Goal: Task Accomplishment & Management: Manage account settings

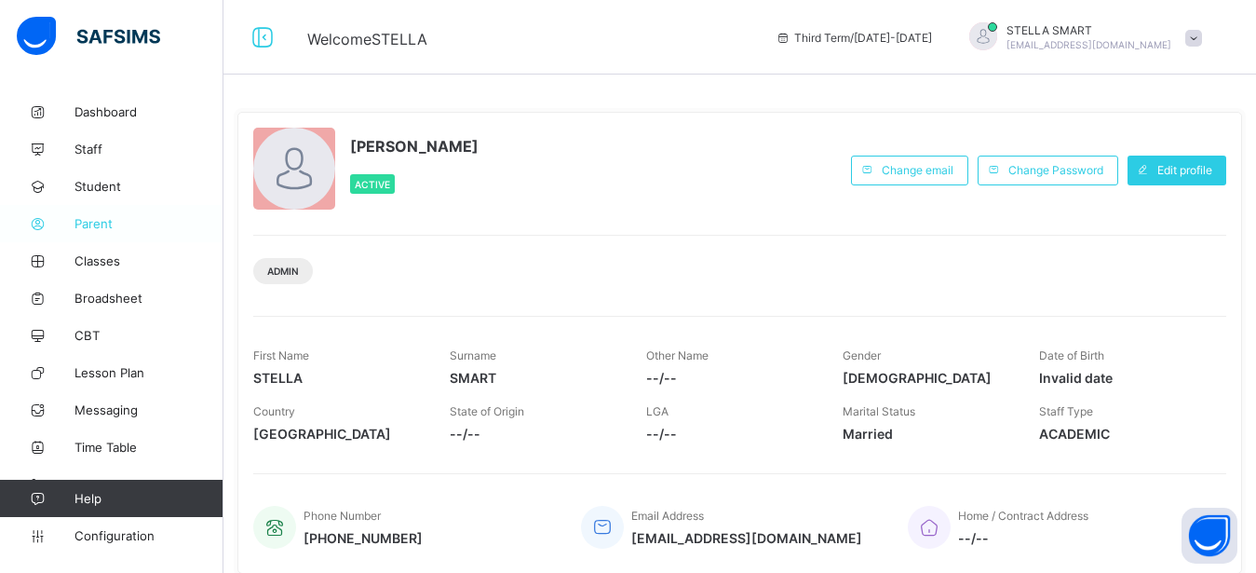
click at [84, 230] on span "Parent" at bounding box center [148, 223] width 149 height 15
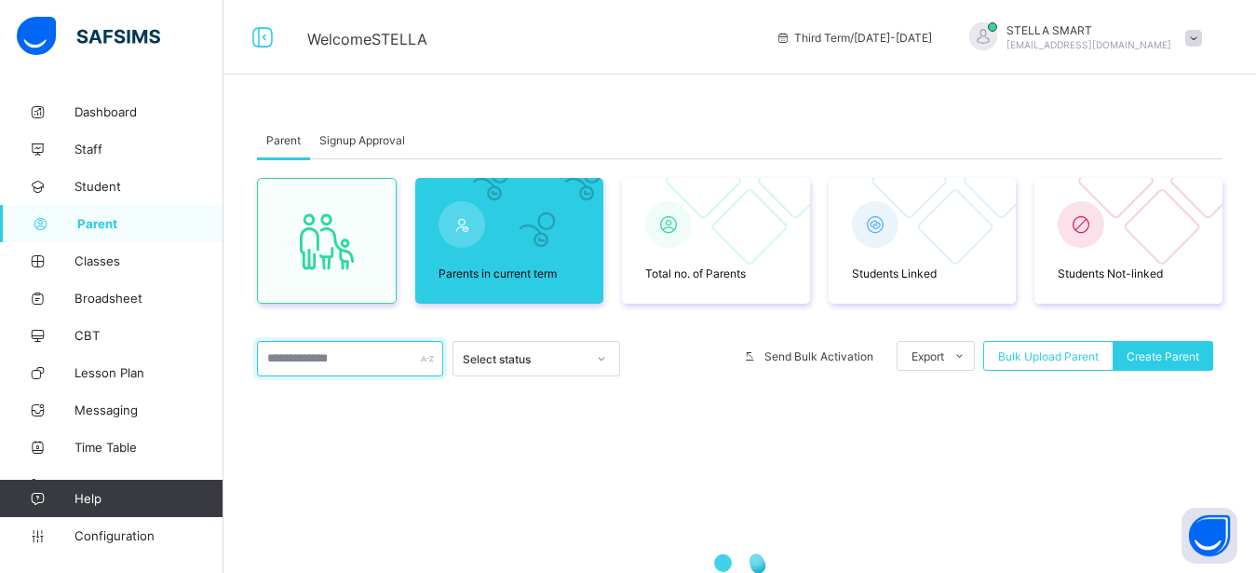
click at [283, 357] on input "text" at bounding box center [350, 358] width 186 height 35
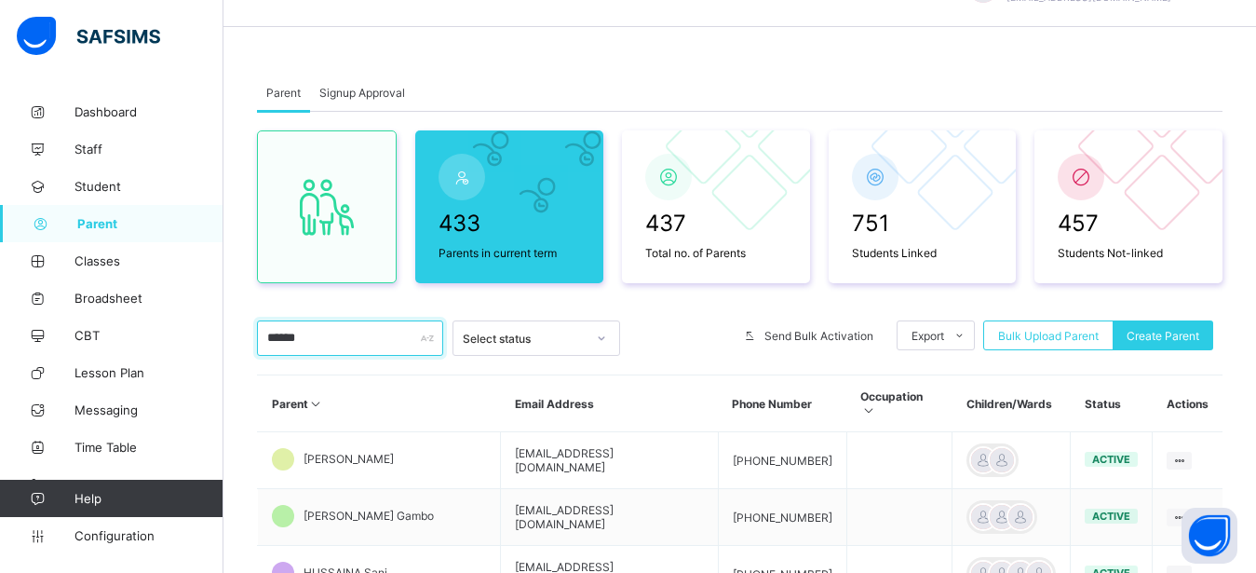
scroll to position [95, 0]
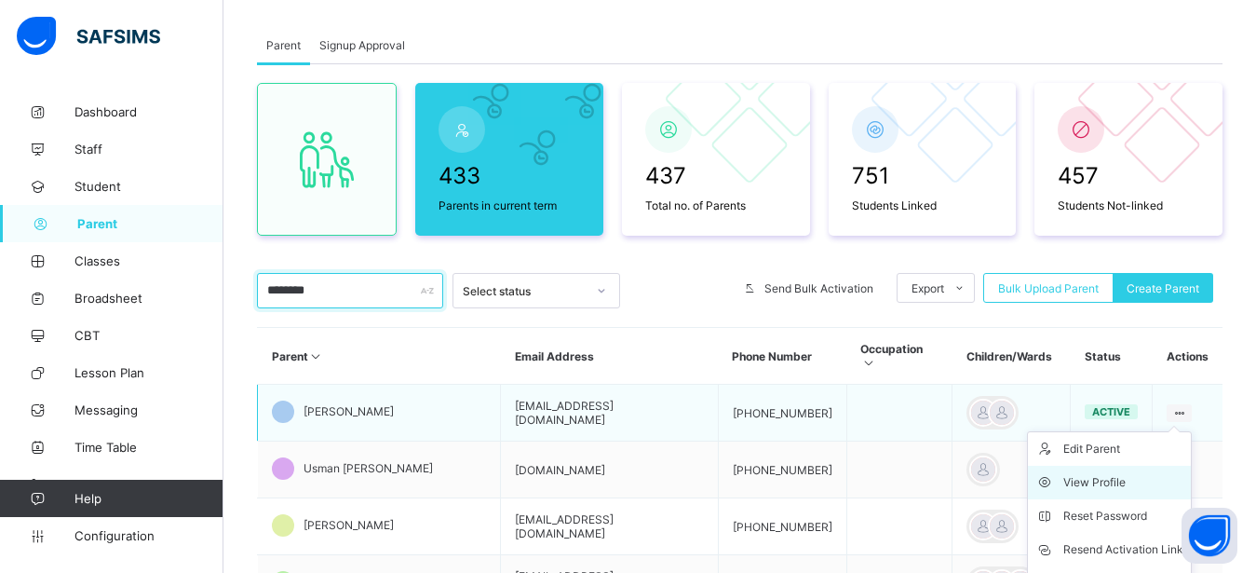
type input "********"
click at [1133, 473] on div "View Profile" at bounding box center [1123, 482] width 120 height 19
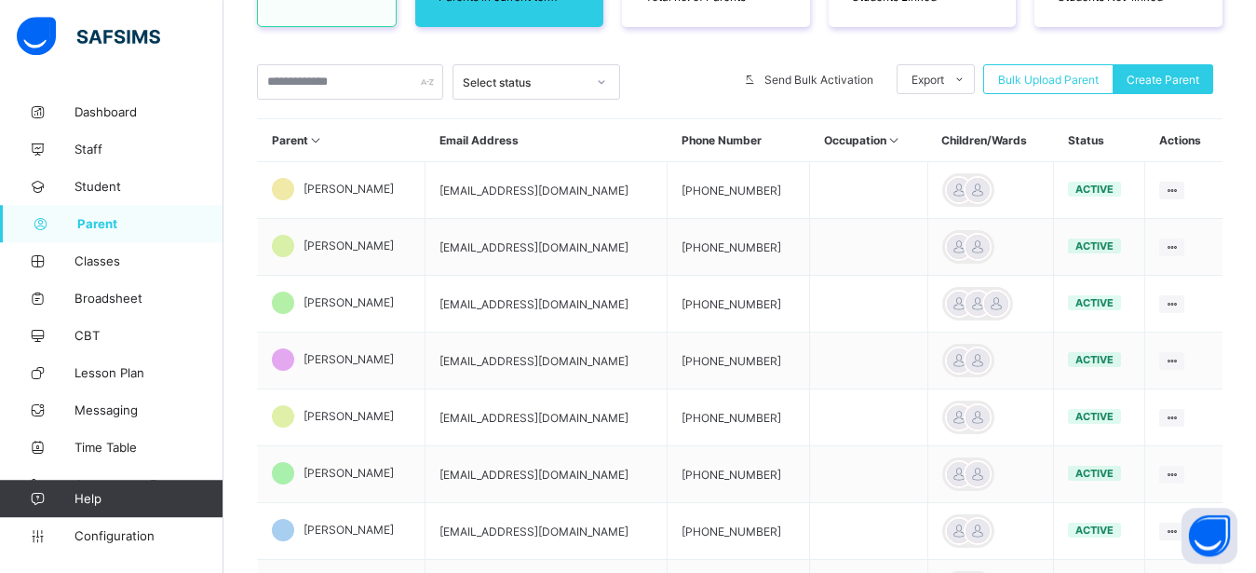
scroll to position [278, 0]
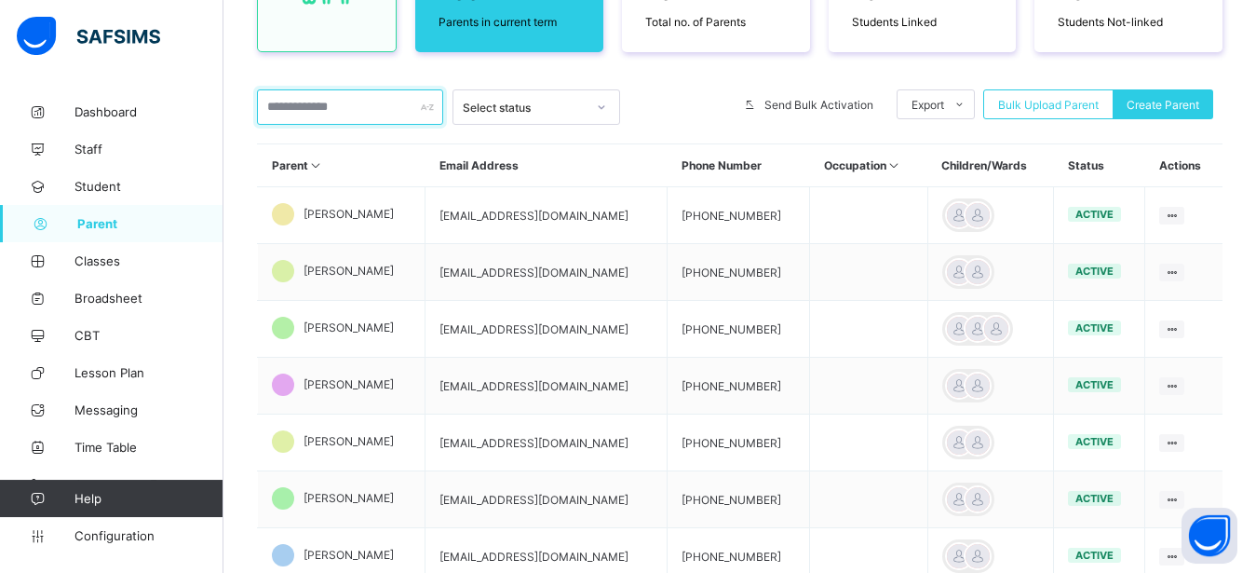
click at [362, 100] on input "text" at bounding box center [350, 106] width 186 height 35
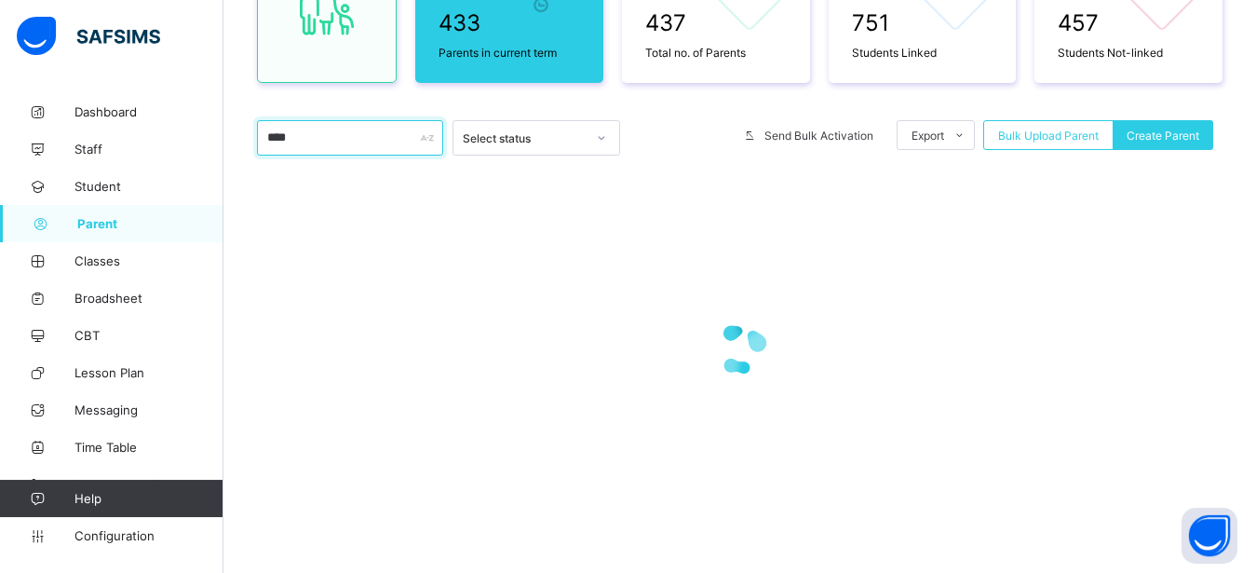
scroll to position [248, 0]
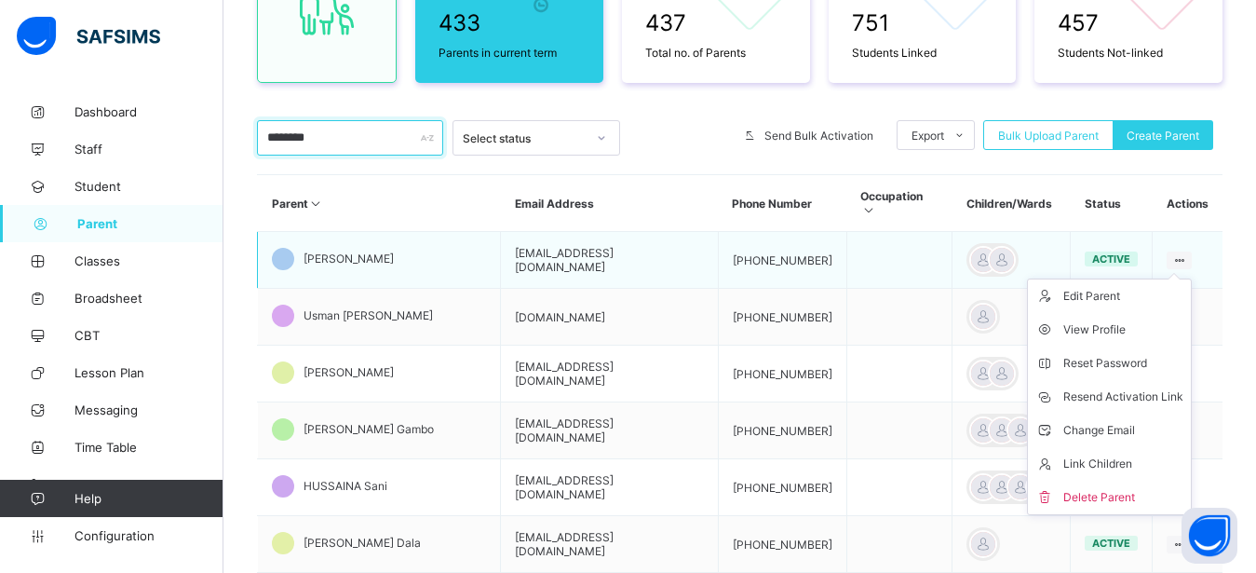
type input "********"
click at [1190, 278] on ul "Edit Parent View Profile Reset Password Resend Activation Link Change Email Lin…" at bounding box center [1109, 396] width 165 height 236
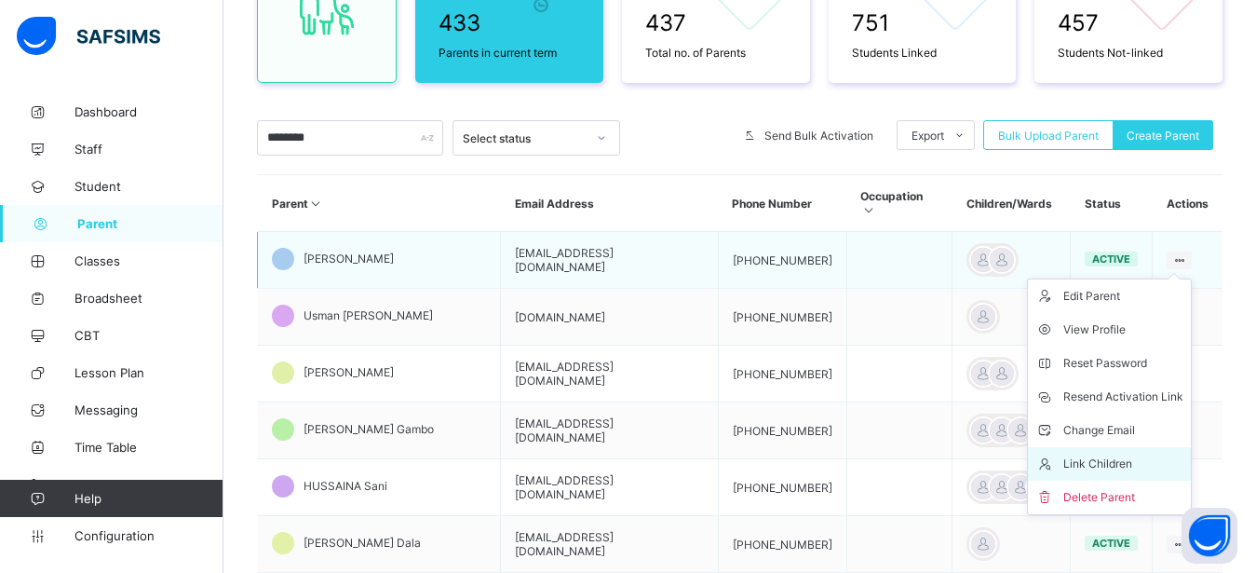
click at [1127, 454] on div "Link Children" at bounding box center [1123, 463] width 120 height 19
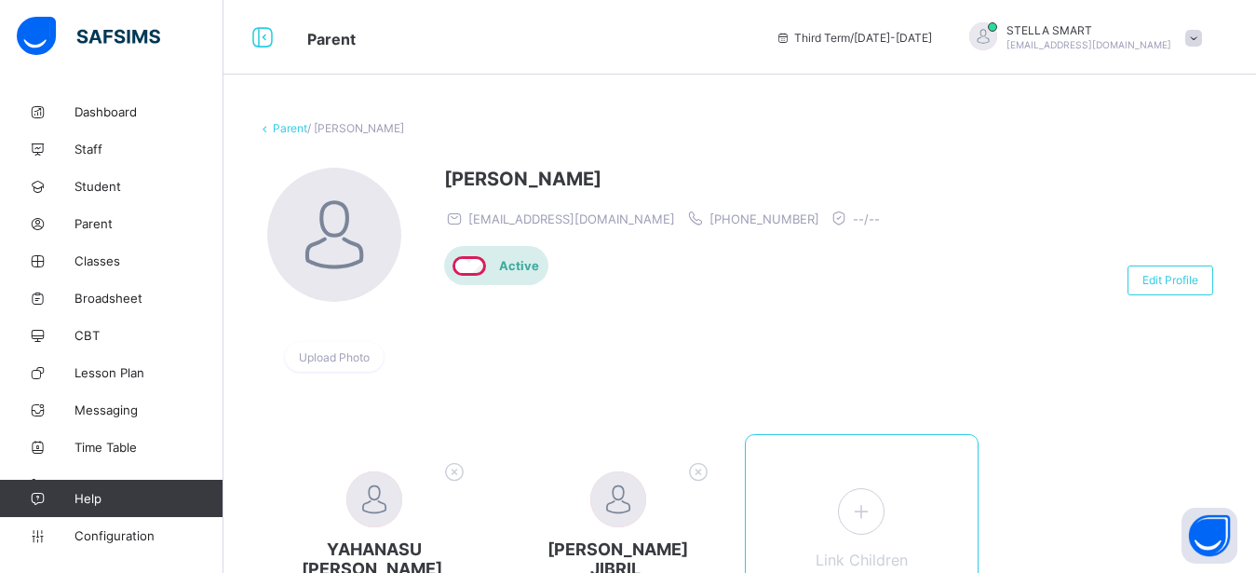
click at [847, 505] on div "Link Children" at bounding box center [862, 541] width 235 height 214
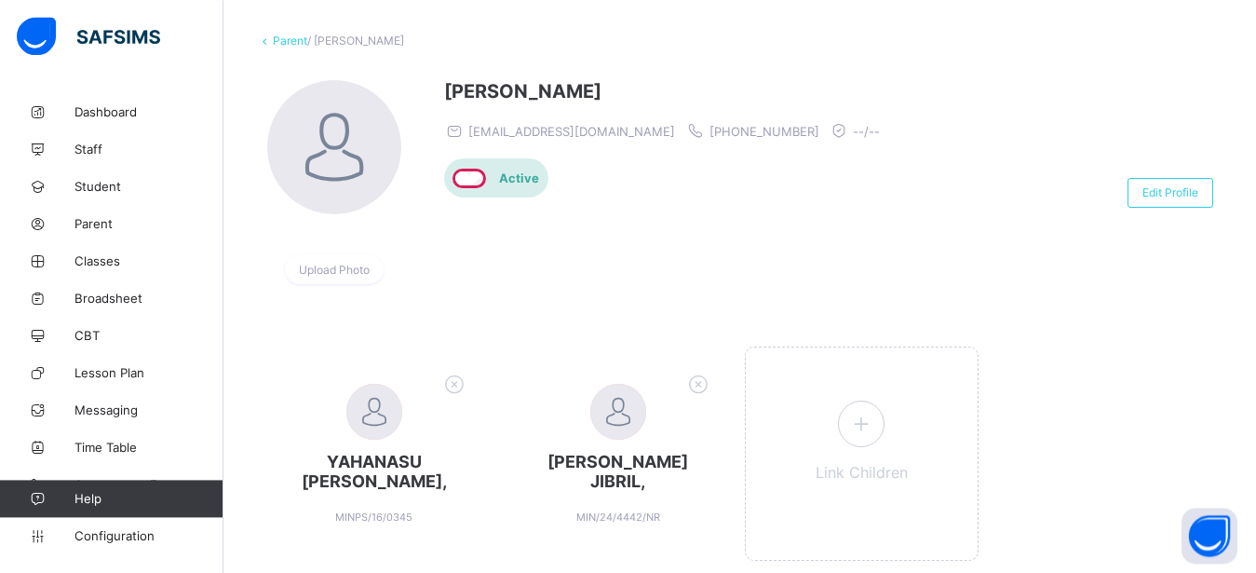
scroll to position [150, 0]
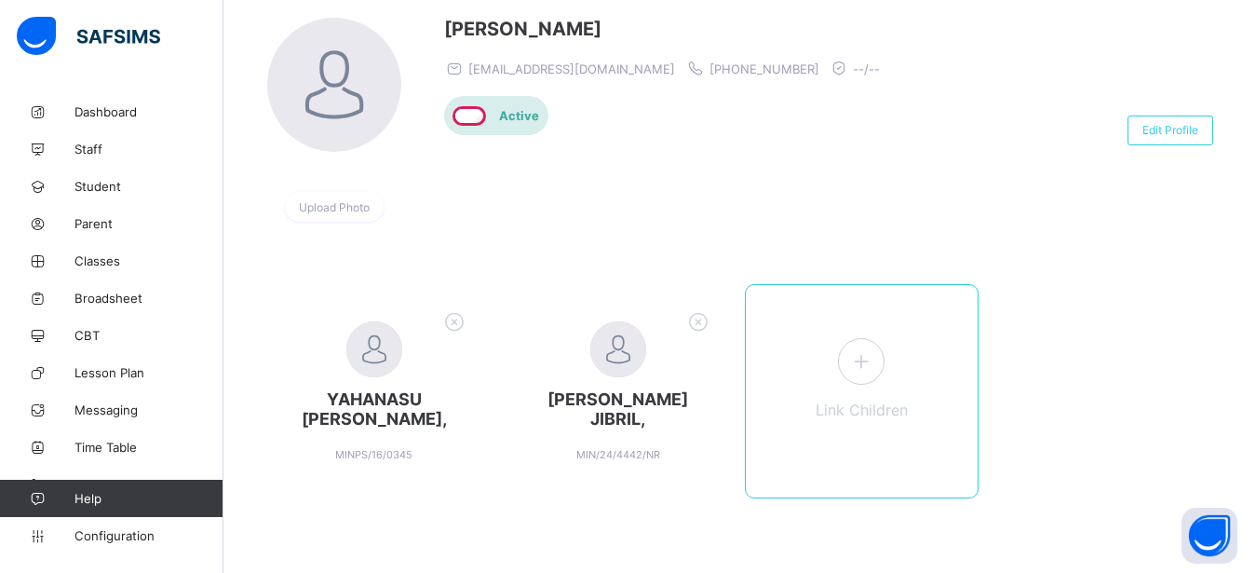
click at [870, 365] on icon at bounding box center [861, 360] width 34 height 29
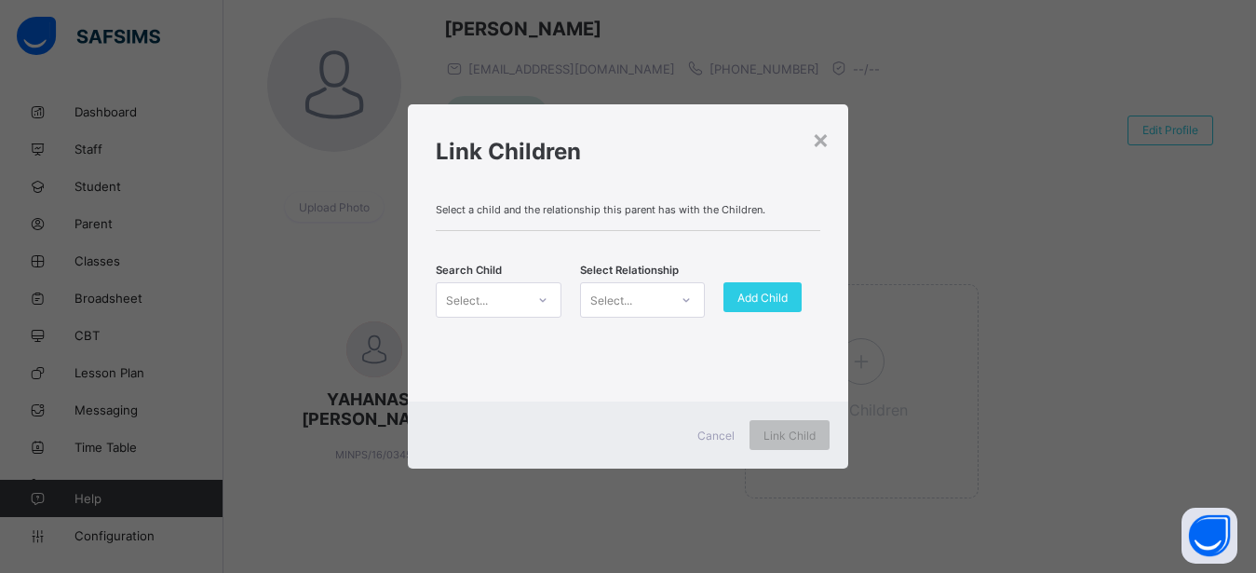
click at [539, 300] on icon at bounding box center [542, 299] width 11 height 19
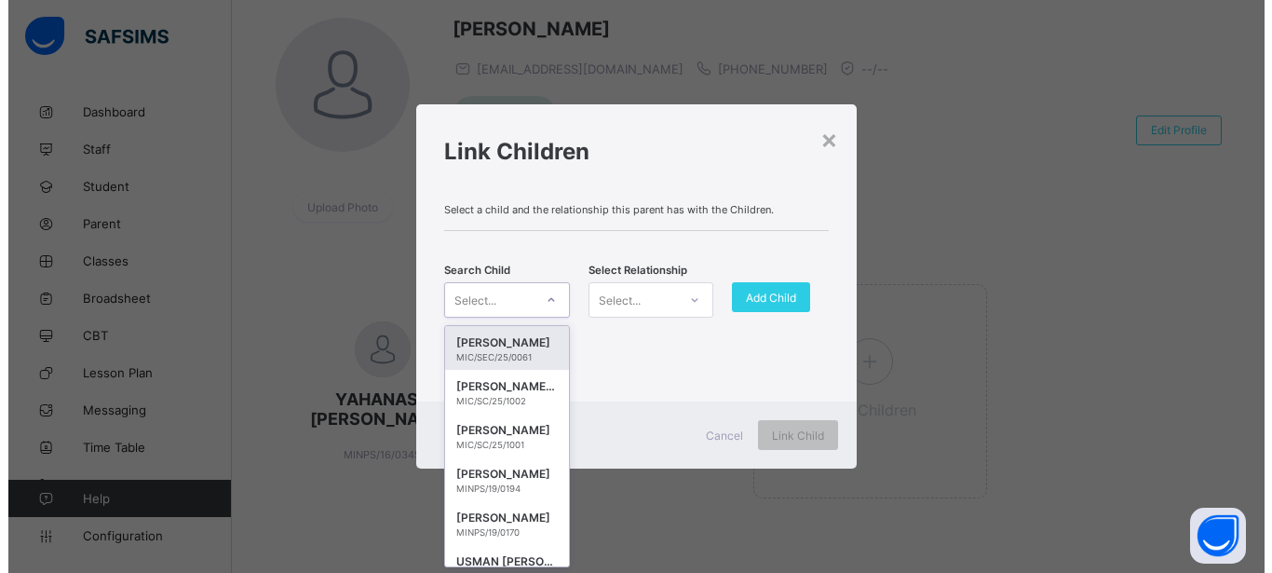
scroll to position [0, 0]
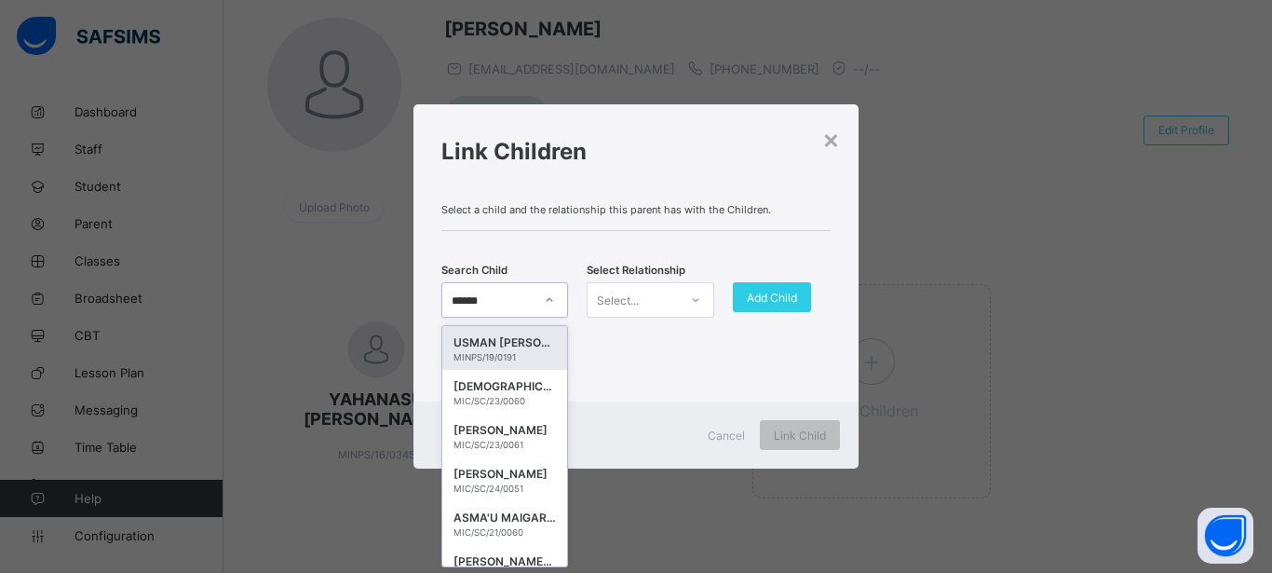
type input "*******"
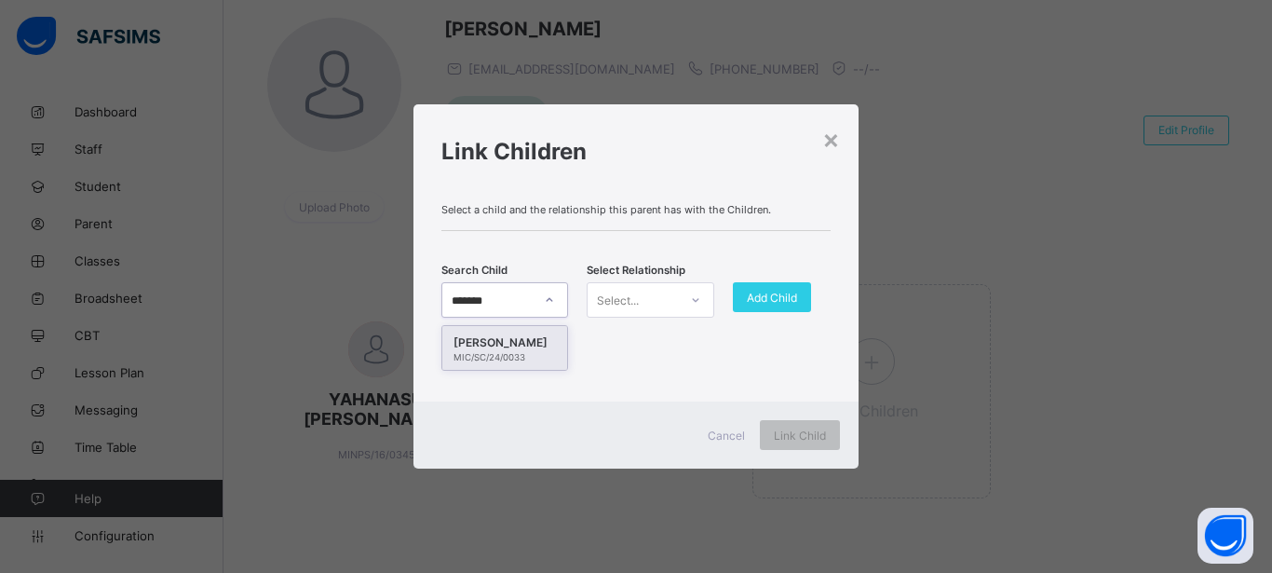
click at [505, 343] on div "[PERSON_NAME]" at bounding box center [504, 342] width 102 height 19
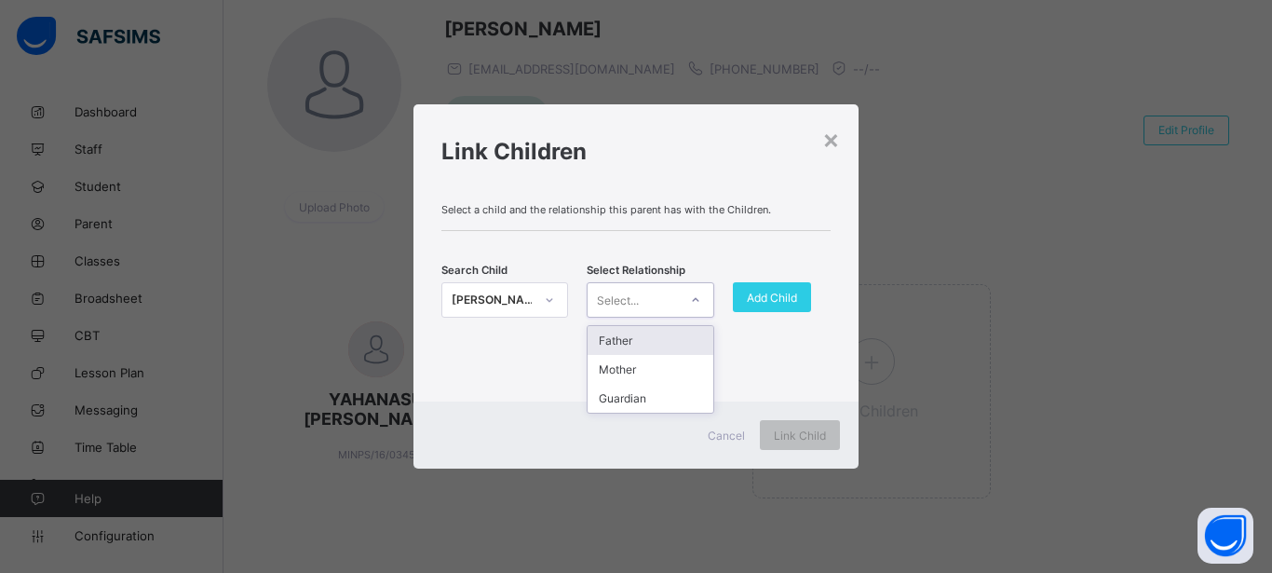
click at [689, 292] on div at bounding box center [696, 300] width 32 height 30
click at [658, 336] on div "Father" at bounding box center [649, 340] width 125 height 29
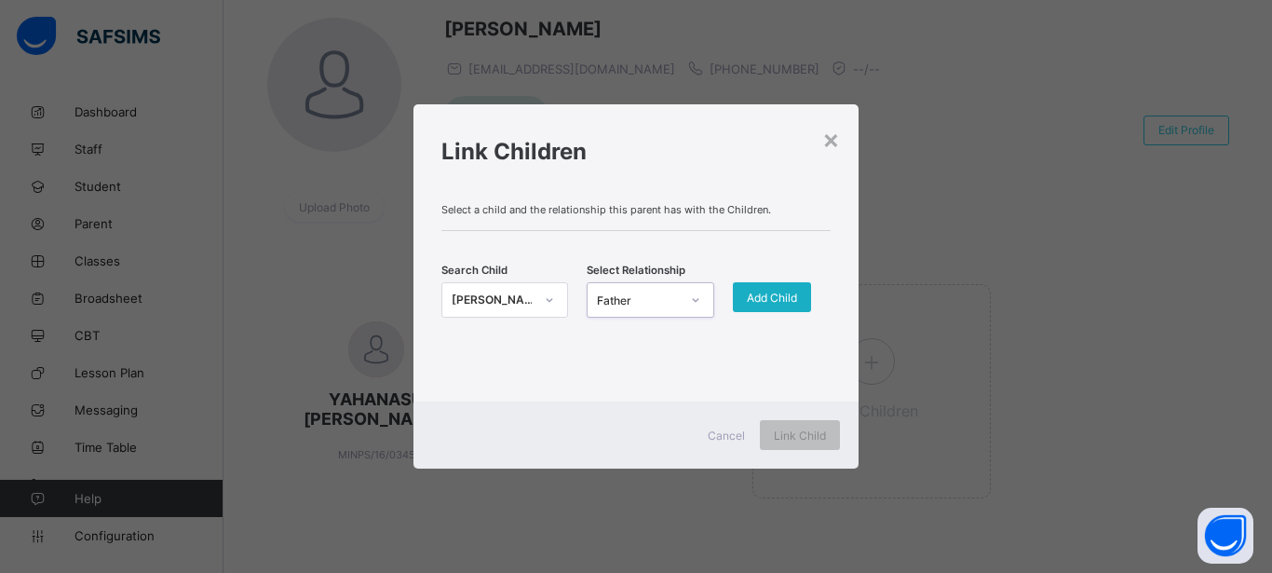
click at [757, 298] on span "Add Child" at bounding box center [772, 297] width 50 height 14
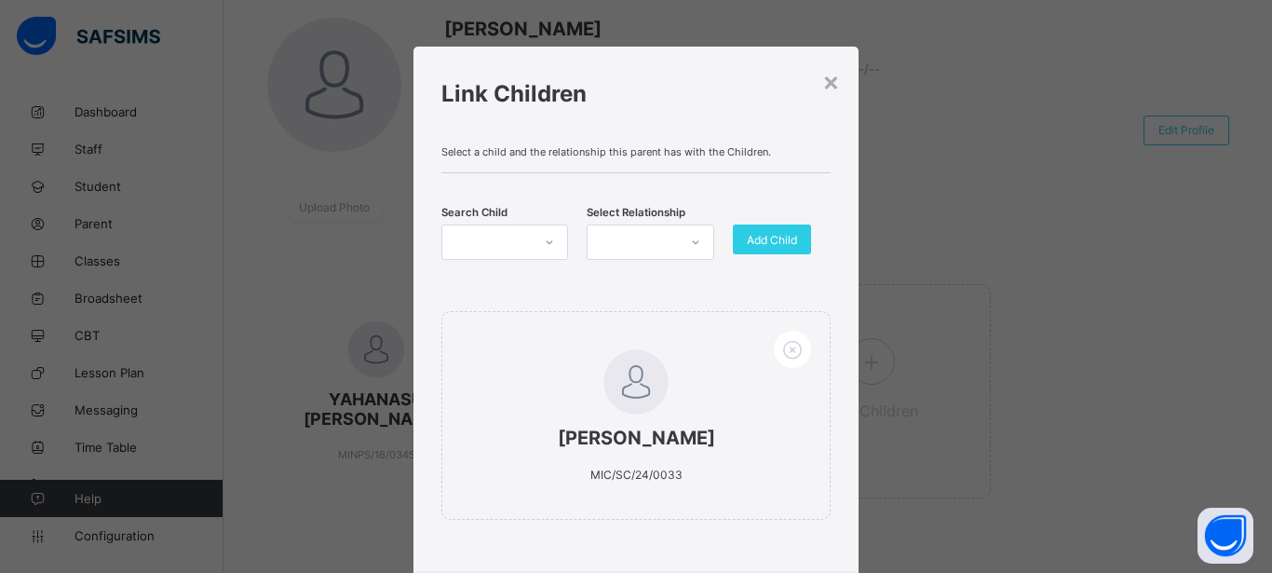
click at [544, 249] on icon at bounding box center [549, 242] width 11 height 19
type input "******"
click at [506, 282] on div "SANI [PERSON_NAME]" at bounding box center [504, 285] width 102 height 19
click at [690, 244] on icon at bounding box center [695, 242] width 11 height 19
click at [651, 286] on div "Father" at bounding box center [649, 282] width 125 height 29
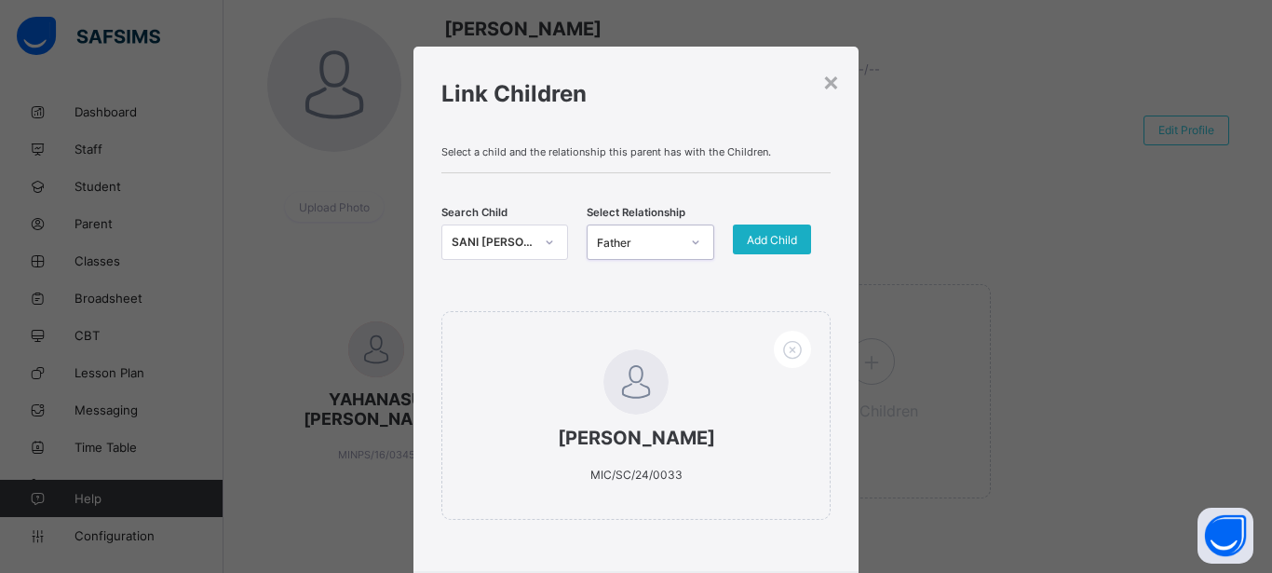
click at [758, 244] on span "Add Child" at bounding box center [772, 240] width 50 height 14
drag, startPoint x: 813, startPoint y: 357, endPoint x: 810, endPoint y: 400, distance: 43.8
click at [1112, 357] on div "× Link Children Select a child and the relationship this parent has with the Ch…" at bounding box center [636, 286] width 1272 height 573
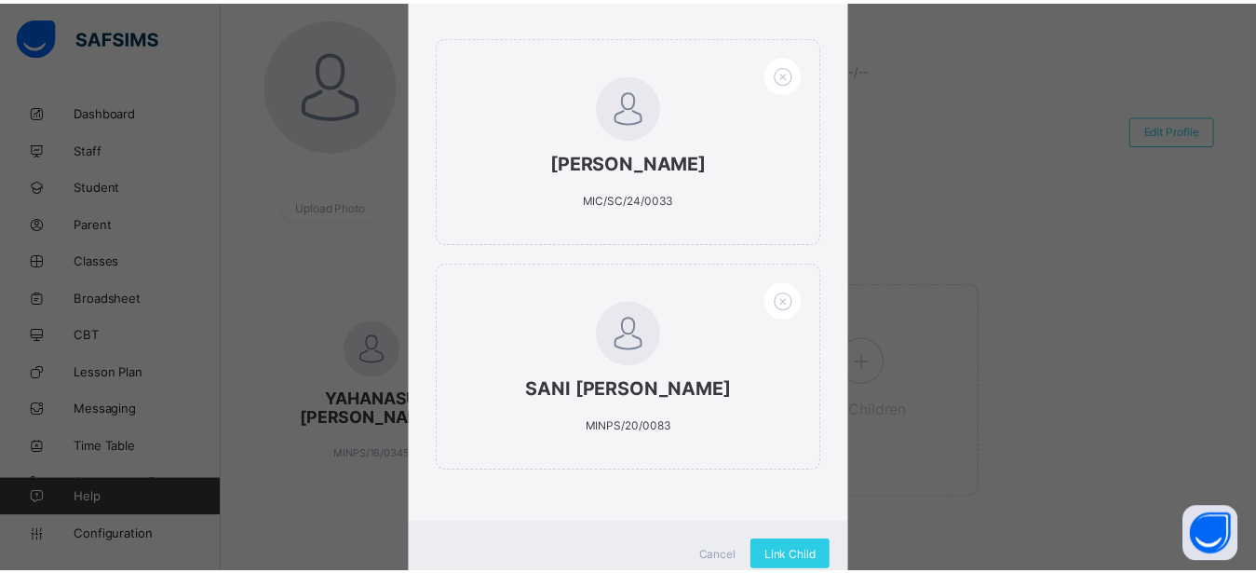
scroll to position [333, 0]
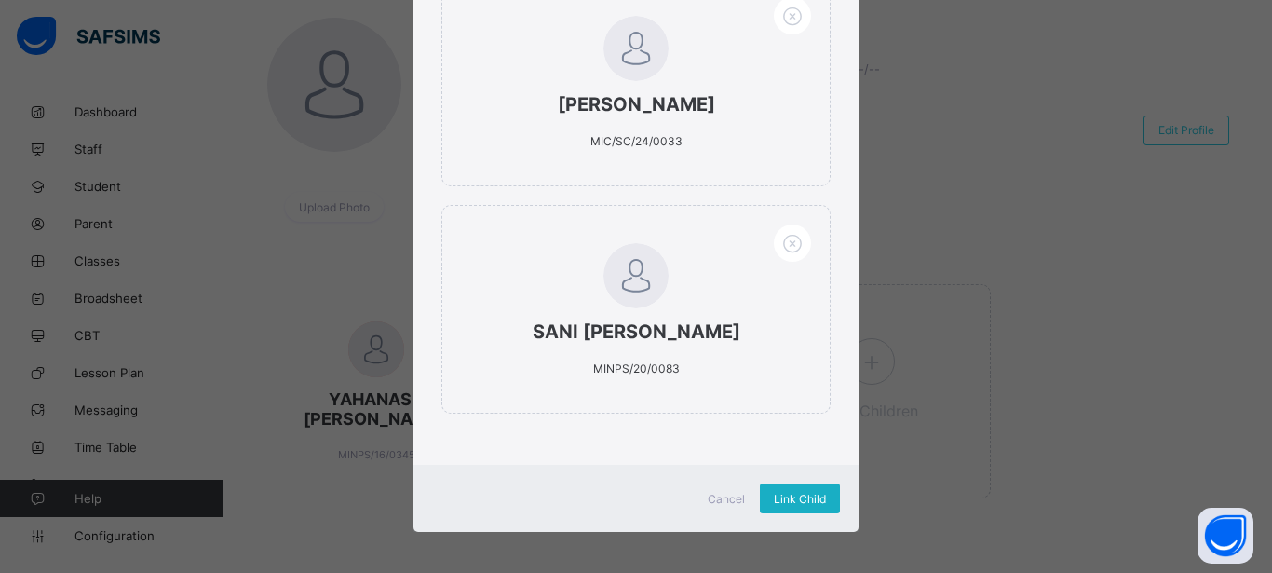
click at [783, 498] on span "Link Child" at bounding box center [800, 499] width 52 height 14
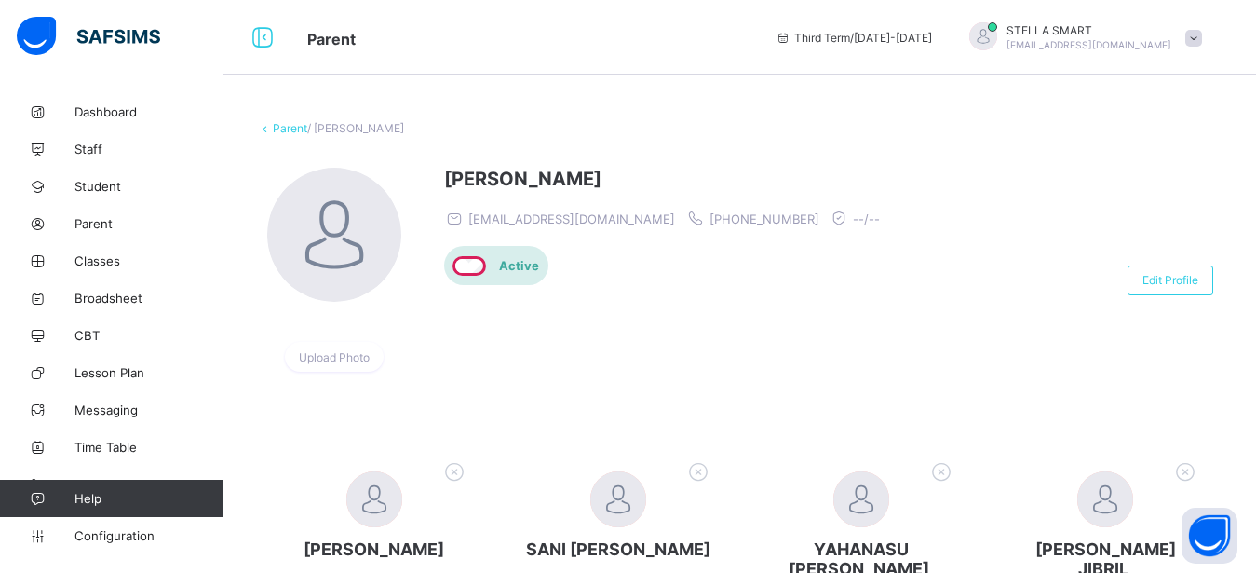
scroll to position [352, 0]
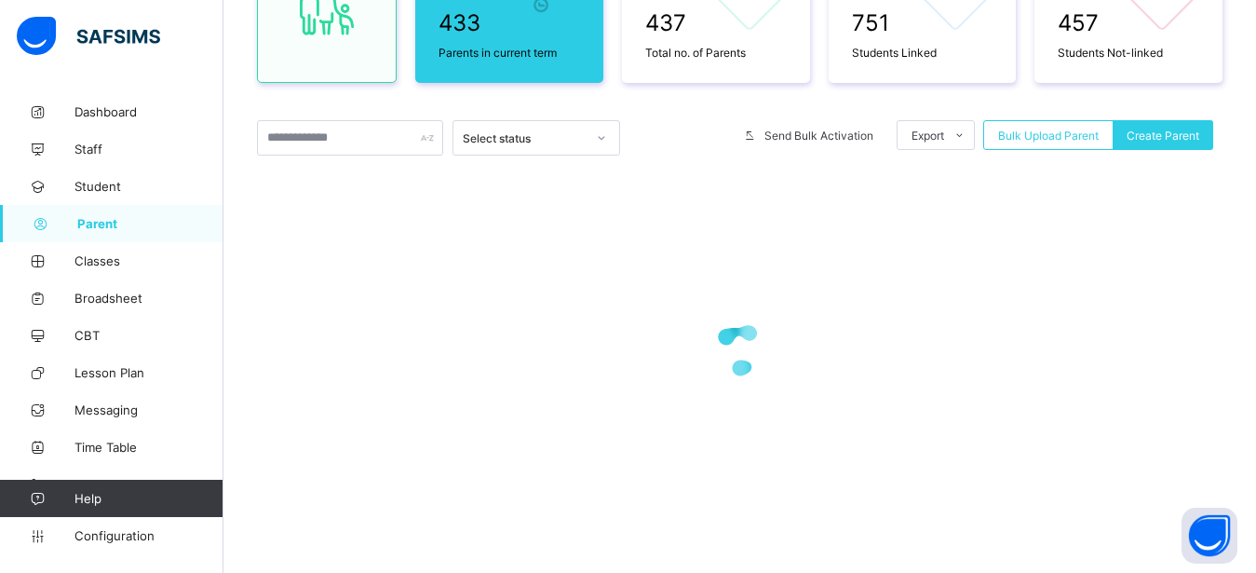
scroll to position [248, 0]
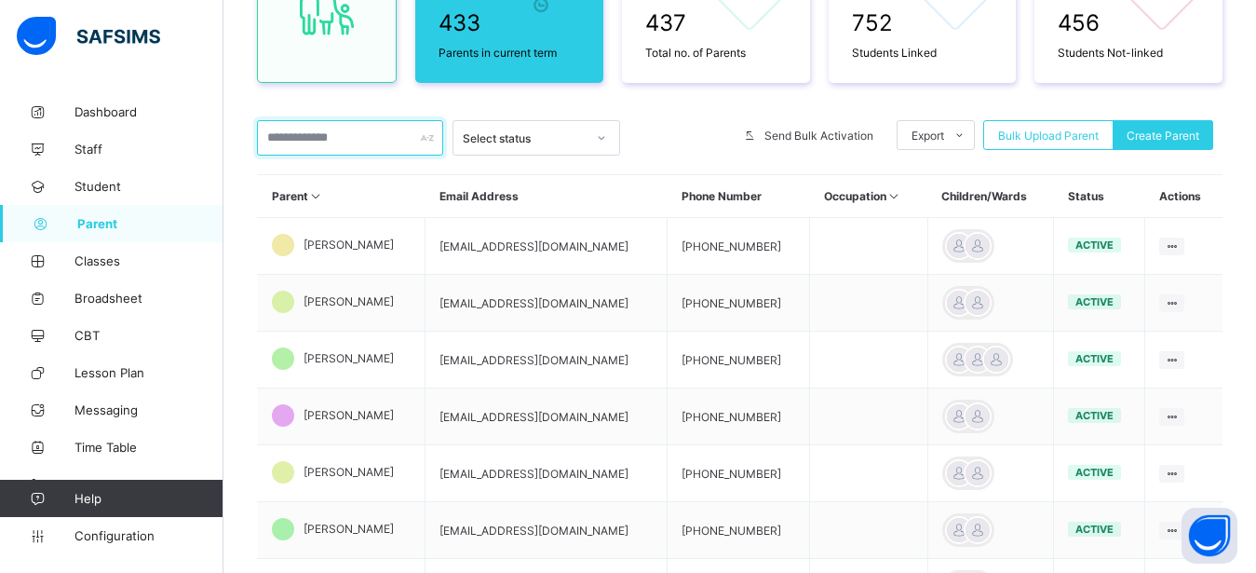
click at [290, 130] on input "text" at bounding box center [350, 137] width 186 height 35
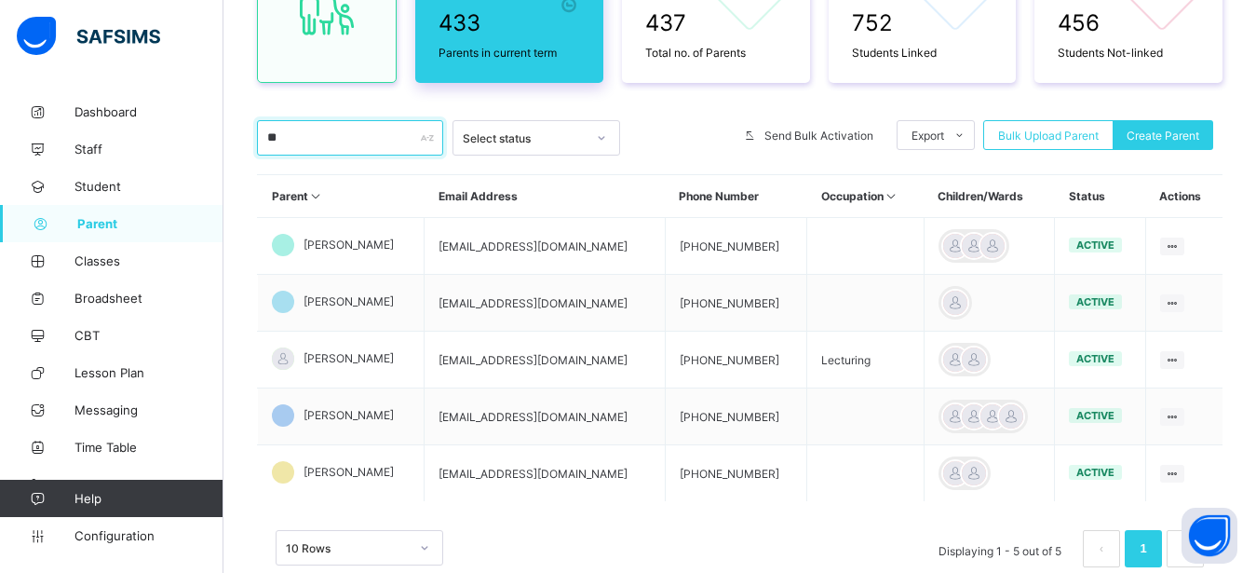
type input "**"
